Goal: Information Seeking & Learning: Learn about a topic

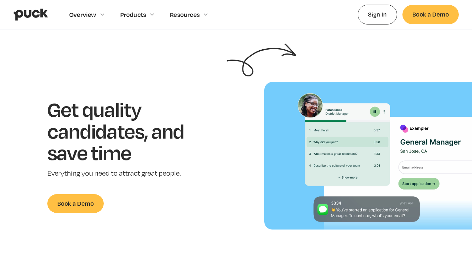
click at [65, 98] on h1 "Get quality candidates, and save time" at bounding box center [125, 130] width 157 height 65
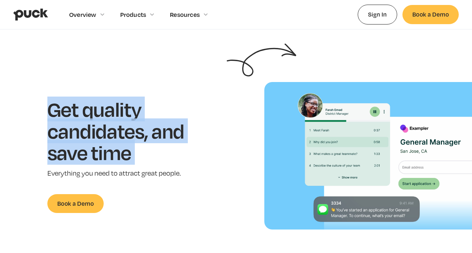
drag, startPoint x: 0, startPoint y: 0, endPoint x: 127, endPoint y: 141, distance: 189.6
click at [127, 141] on h1 "Get quality candidates, and save time" at bounding box center [125, 130] width 157 height 65
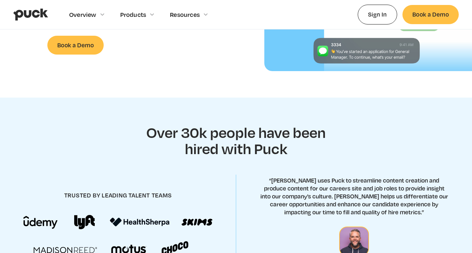
scroll to position [165, 0]
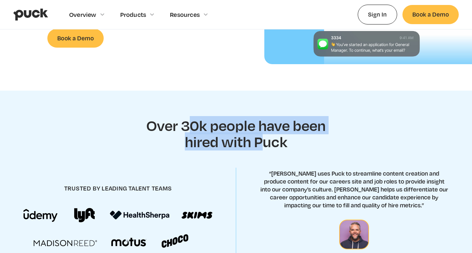
drag, startPoint x: 185, startPoint y: 97, endPoint x: 264, endPoint y: 114, distance: 80.6
click at [264, 117] on h2 "Over 30k people have been hired with Puck" at bounding box center [235, 133] width 195 height 33
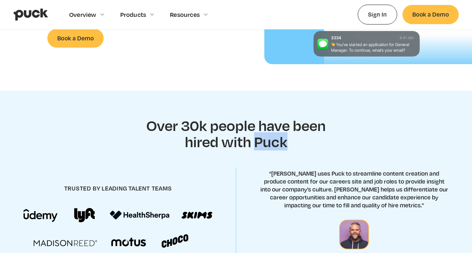
click at [264, 117] on h2 "Over 30k people have been hired with Puck" at bounding box center [235, 133] width 195 height 33
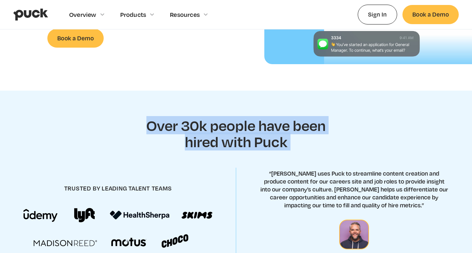
drag, startPoint x: 264, startPoint y: 114, endPoint x: 220, endPoint y: 95, distance: 48.0
click at [220, 117] on h2 "Over 30k people have been hired with Puck" at bounding box center [235, 133] width 195 height 33
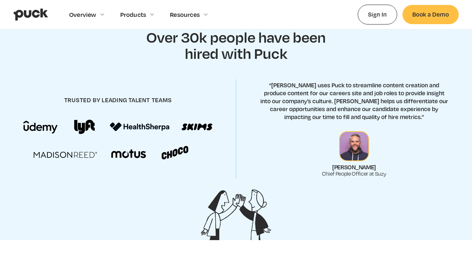
scroll to position [232, 0]
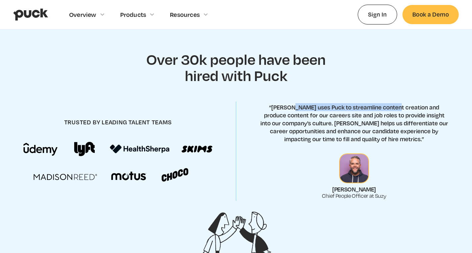
drag, startPoint x: 285, startPoint y: 75, endPoint x: 385, endPoint y: 78, distance: 99.3
click at [385, 103] on p "“[PERSON_NAME] uses Puck to streamline content creation and produce content for…" at bounding box center [353, 123] width 189 height 40
drag, startPoint x: 363, startPoint y: 79, endPoint x: 300, endPoint y: 78, distance: 63.2
click at [300, 103] on p "“[PERSON_NAME] uses Puck to streamline content creation and produce content for…" at bounding box center [353, 123] width 189 height 40
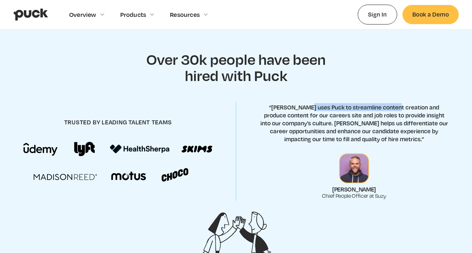
click at [300, 103] on p "“[PERSON_NAME] uses Puck to streamline content creation and produce content for…" at bounding box center [353, 123] width 189 height 40
drag, startPoint x: 300, startPoint y: 78, endPoint x: 323, endPoint y: 83, distance: 23.8
click at [307, 103] on p "“[PERSON_NAME] uses Puck to streamline content creation and produce content for…" at bounding box center [353, 123] width 189 height 40
click at [324, 103] on p "“[PERSON_NAME] uses Puck to streamline content creation and produce content for…" at bounding box center [353, 123] width 189 height 40
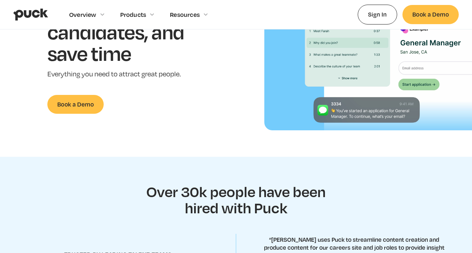
scroll to position [0, 0]
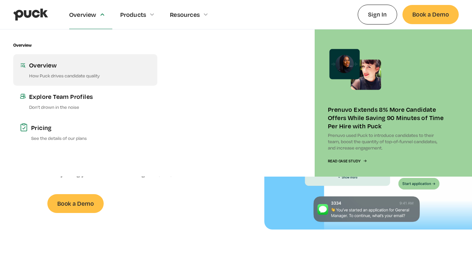
click at [69, 77] on p "How Puck drives candidate quality" at bounding box center [89, 75] width 121 height 6
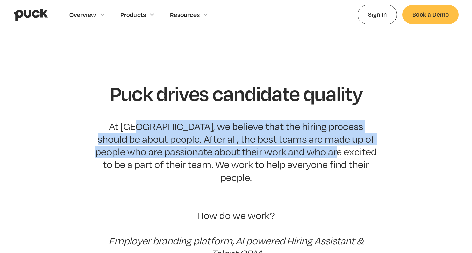
drag, startPoint x: 164, startPoint y: 126, endPoint x: 325, endPoint y: 155, distance: 164.2
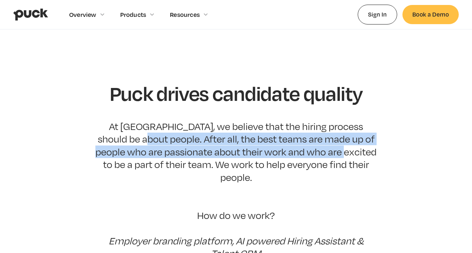
drag, startPoint x: 325, startPoint y: 155, endPoint x: 143, endPoint y: 142, distance: 182.5
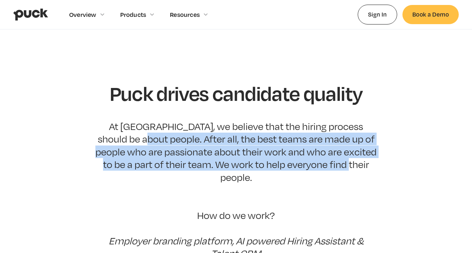
drag, startPoint x: 143, startPoint y: 142, endPoint x: 352, endPoint y: 162, distance: 209.4
drag, startPoint x: 352, startPoint y: 162, endPoint x: 234, endPoint y: 145, distance: 118.7
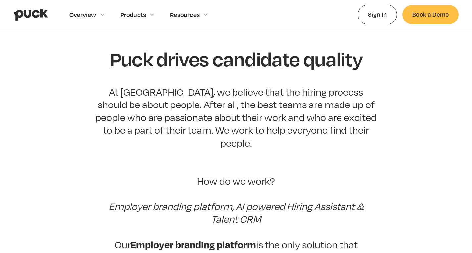
scroll to position [66, 0]
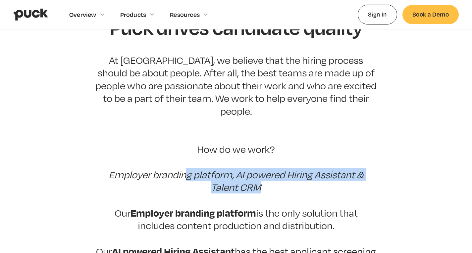
drag, startPoint x: 205, startPoint y: 163, endPoint x: 301, endPoint y: 172, distance: 96.4
click at [301, 172] on p "At Puck, we believe that the hiring process should be about people. After all, …" at bounding box center [235, 200] width 281 height 293
click at [292, 169] on em "Employer branding platform, AI powered Hiring Assistant & Talent CRM" at bounding box center [236, 181] width 255 height 24
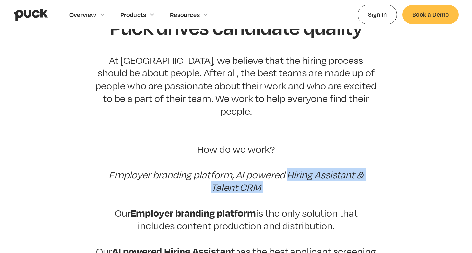
drag, startPoint x: 292, startPoint y: 165, endPoint x: 286, endPoint y: 173, distance: 10.1
click at [286, 173] on p "At Puck, we believe that the hiring process should be about people. After all, …" at bounding box center [235, 200] width 281 height 293
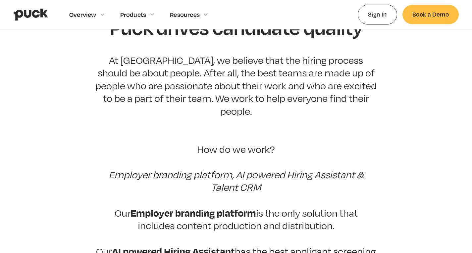
scroll to position [132, 0]
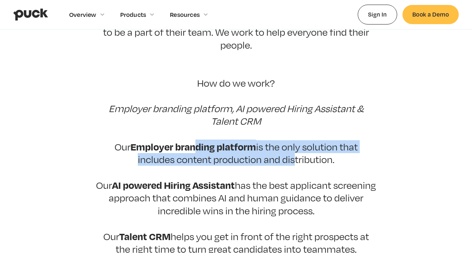
drag, startPoint x: 301, startPoint y: 149, endPoint x: 196, endPoint y: 137, distance: 106.3
click at [196, 137] on p "At Puck, we believe that the hiring process should be about people. After all, …" at bounding box center [235, 134] width 281 height 293
click at [196, 140] on strong "Employer branding platform" at bounding box center [192, 147] width 125 height 14
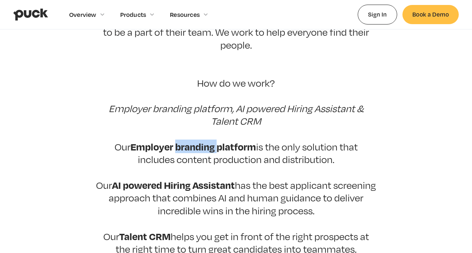
click at [196, 140] on strong "Employer branding platform" at bounding box center [192, 147] width 125 height 14
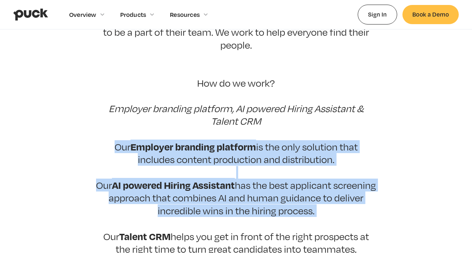
drag, startPoint x: 196, startPoint y: 137, endPoint x: 200, endPoint y: 186, distance: 49.5
click at [200, 186] on p "At Puck, we believe that the hiring process should be about people. After all, …" at bounding box center [235, 134] width 281 height 293
click at [199, 186] on p "At Puck, we believe that the hiring process should be about people. After all, …" at bounding box center [235, 134] width 281 height 293
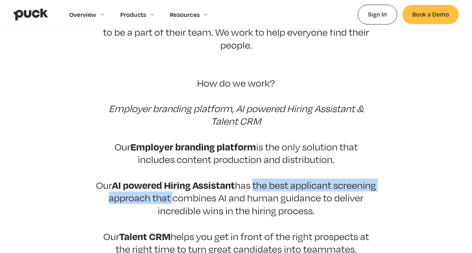
drag, startPoint x: 205, startPoint y: 182, endPoint x: 274, endPoint y: 177, distance: 69.3
click at [274, 177] on p "At Puck, we believe that the hiring process should be about people. After all, …" at bounding box center [235, 134] width 281 height 293
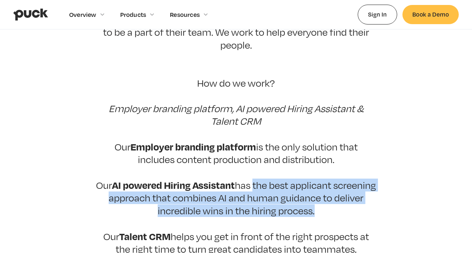
drag, startPoint x: 274, startPoint y: 177, endPoint x: 301, endPoint y: 199, distance: 34.4
click at [301, 199] on p "At Puck, we believe that the hiring process should be about people. After all, …" at bounding box center [235, 134] width 281 height 293
drag, startPoint x: 301, startPoint y: 199, endPoint x: 291, endPoint y: 174, distance: 26.6
click at [291, 174] on p "At Puck, we believe that the hiring process should be about people. After all, …" at bounding box center [235, 134] width 281 height 293
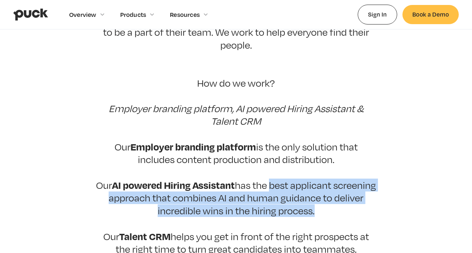
click at [291, 174] on p "At Puck, we believe that the hiring process should be about people. After all, …" at bounding box center [235, 134] width 281 height 293
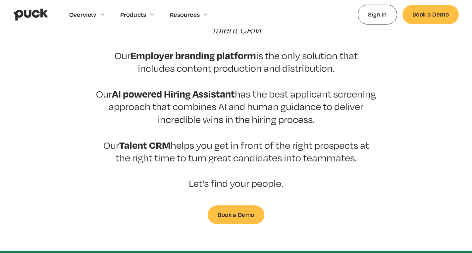
scroll to position [232, 0]
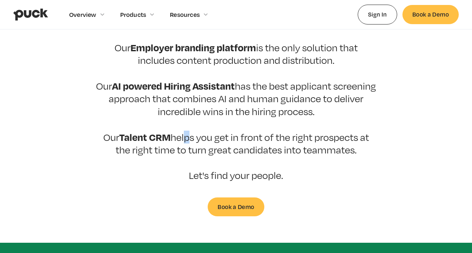
drag, startPoint x: 185, startPoint y: 122, endPoint x: 183, endPoint y: 127, distance: 5.1
click at [183, 127] on p "At Puck, we believe that the hiring process should be about people. After all, …" at bounding box center [235, 34] width 281 height 293
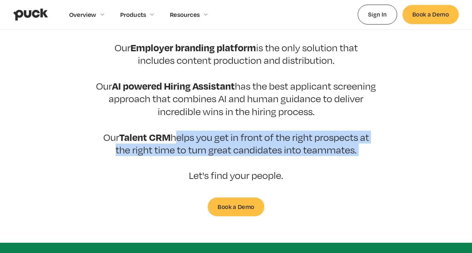
drag, startPoint x: 183, startPoint y: 127, endPoint x: 368, endPoint y: 142, distance: 186.0
click at [368, 142] on p "At Puck, we believe that the hiring process should be about people. After all, …" at bounding box center [235, 34] width 281 height 293
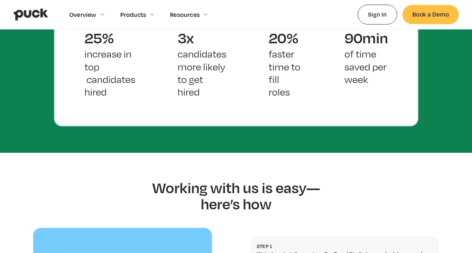
scroll to position [430, 0]
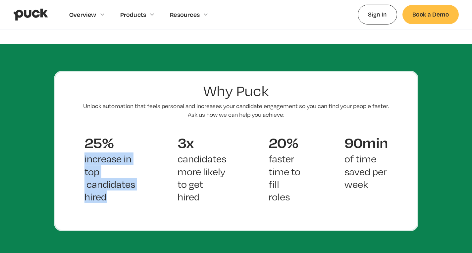
drag, startPoint x: 85, startPoint y: 147, endPoint x: 114, endPoint y: 202, distance: 62.0
click at [114, 202] on div "25% increase in top candidates hired" at bounding box center [109, 174] width 93 height 90
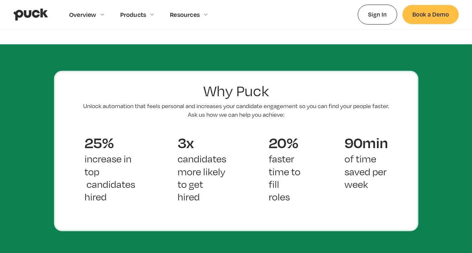
click at [163, 174] on div "3x candidates more likely to get hired" at bounding box center [201, 174] width 91 height 90
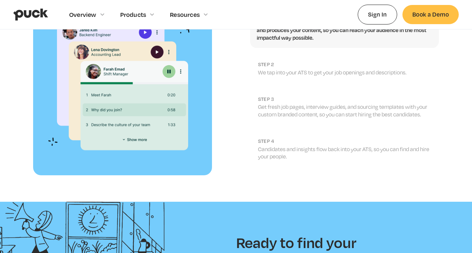
scroll to position [827, 0]
